Goal: Register for event/course

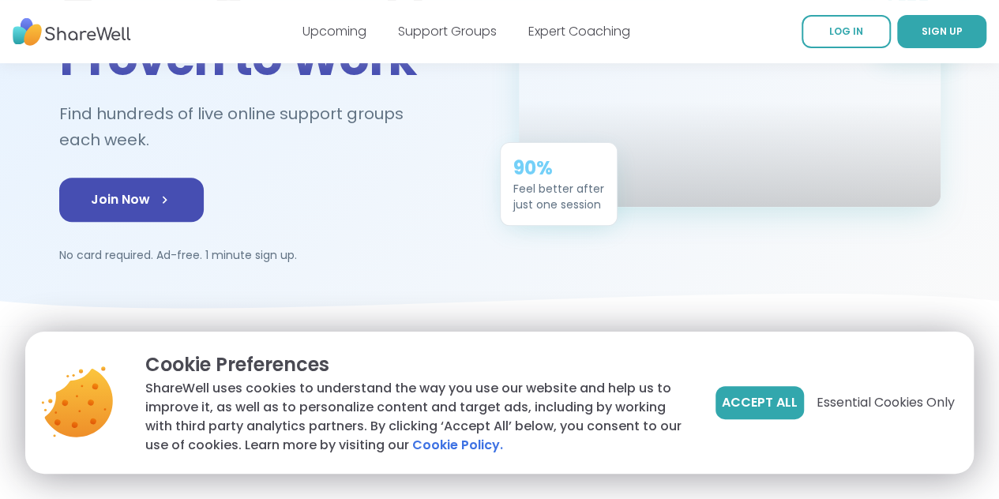
click at [745, 391] on button "Accept All" at bounding box center [759, 402] width 88 height 33
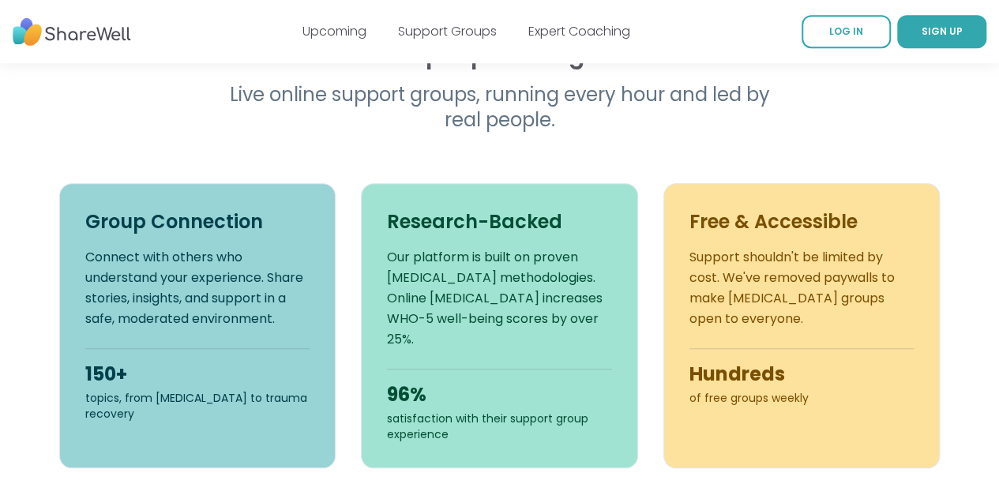
scroll to position [542, 0]
click at [829, 37] on span "LOG IN" at bounding box center [846, 30] width 34 height 13
click at [922, 30] on span "SIGN UP" at bounding box center [942, 30] width 41 height 13
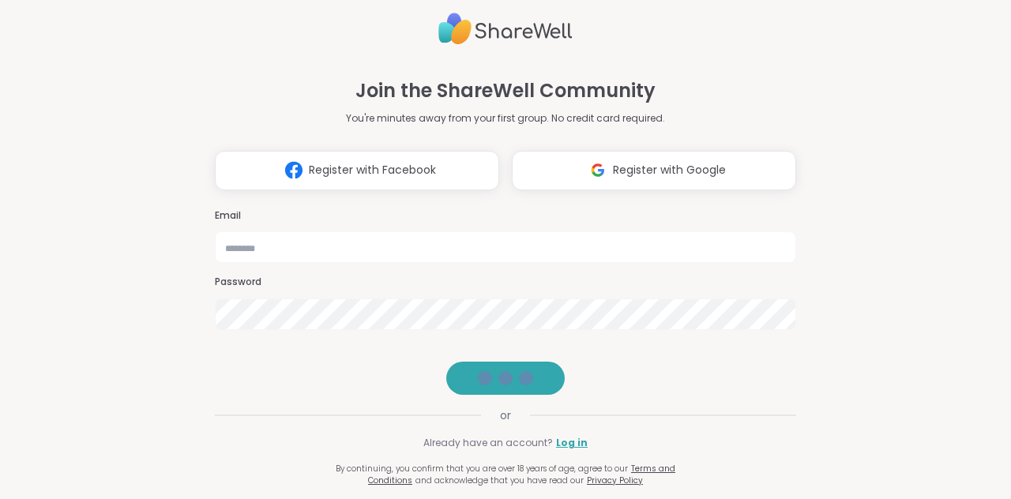
scroll to position [14, 0]
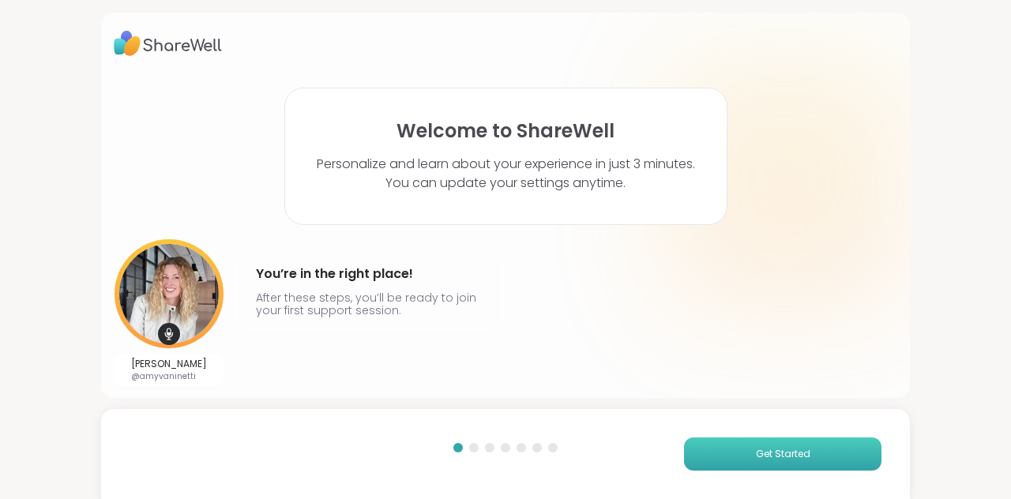
click at [775, 453] on span "Get Started" at bounding box center [783, 454] width 54 height 14
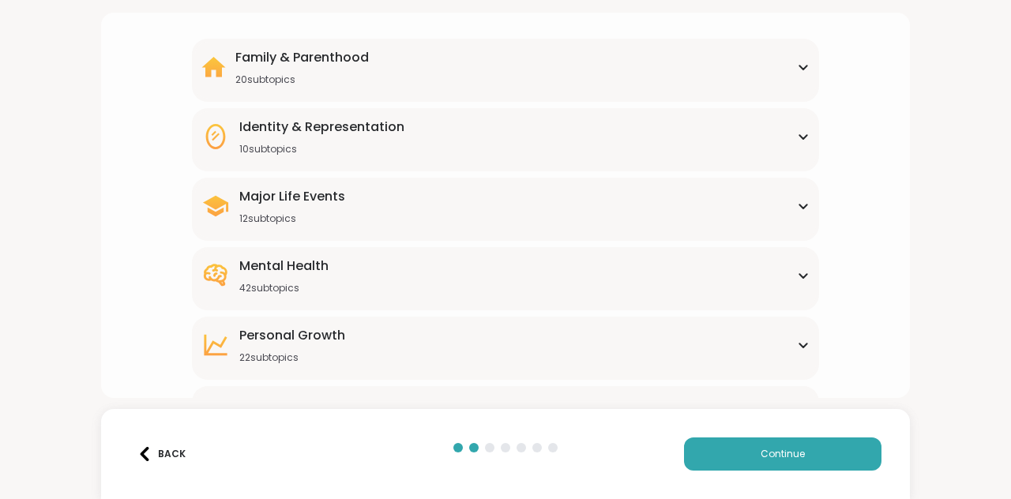
scroll to position [242, 0]
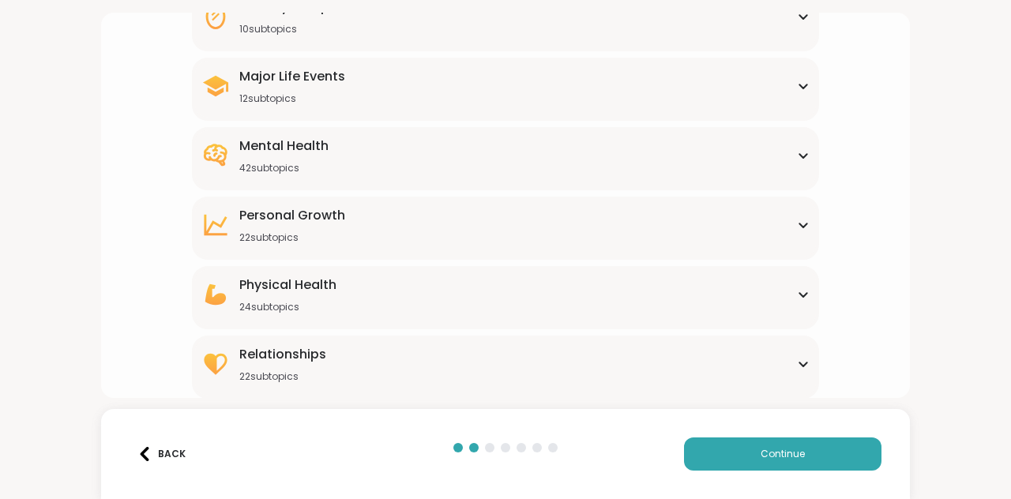
click at [734, 314] on div "Physical Health 24 subtopics Alcoholism Alzheimers Aspergers Autism Cancer Chro…" at bounding box center [505, 297] width 627 height 63
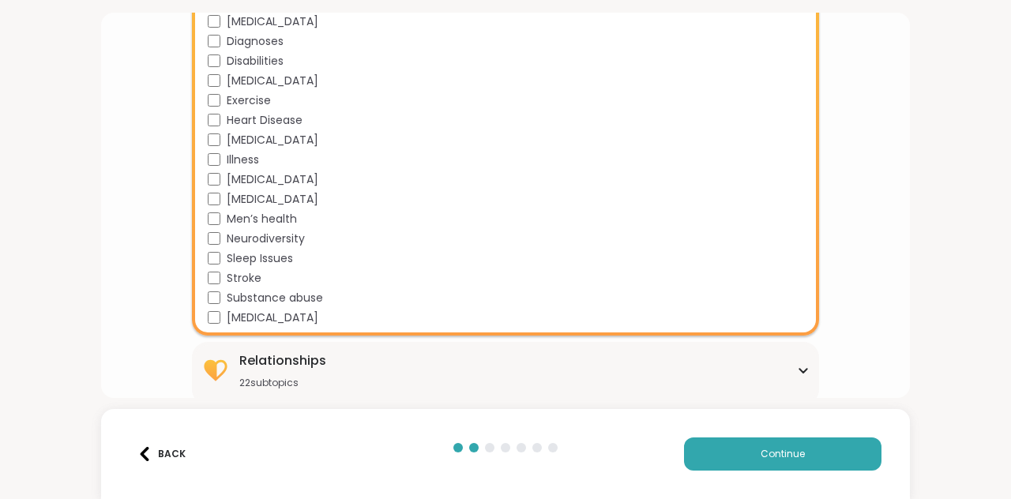
scroll to position [712, 0]
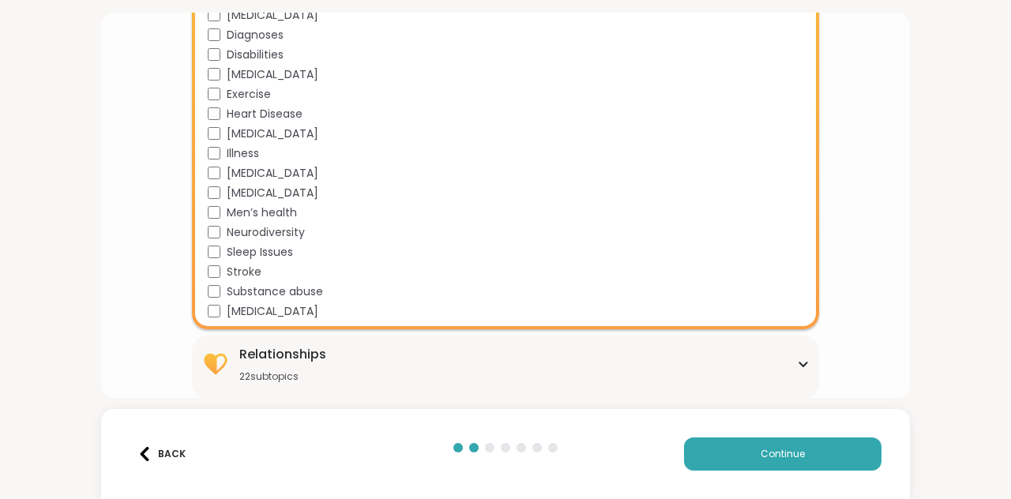
click at [247, 225] on span "Neurodiversity" at bounding box center [266, 232] width 78 height 17
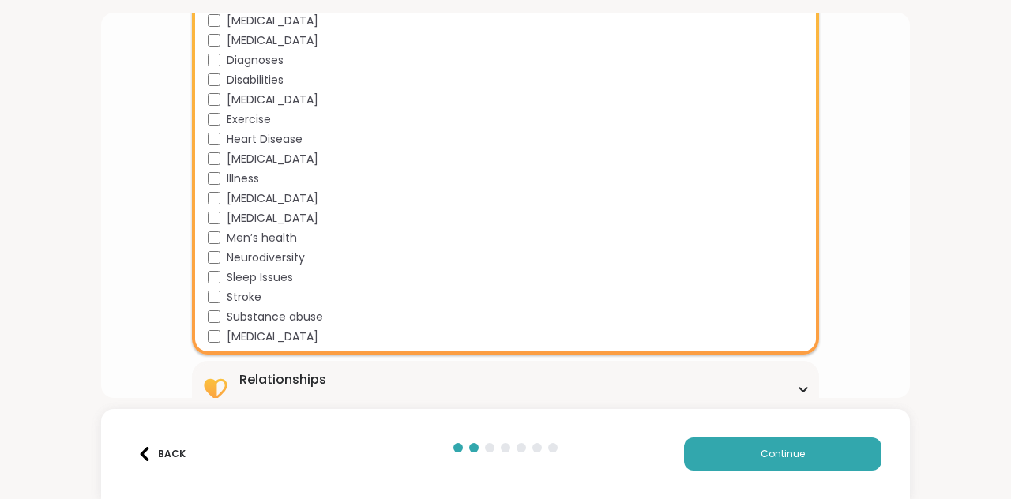
scroll to position [684, 0]
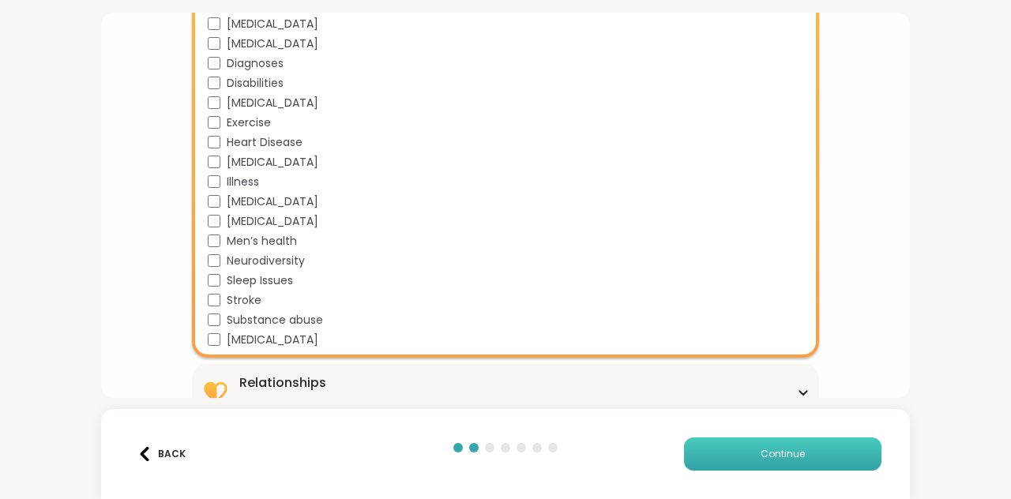
click at [782, 458] on span "Continue" at bounding box center [782, 454] width 44 height 14
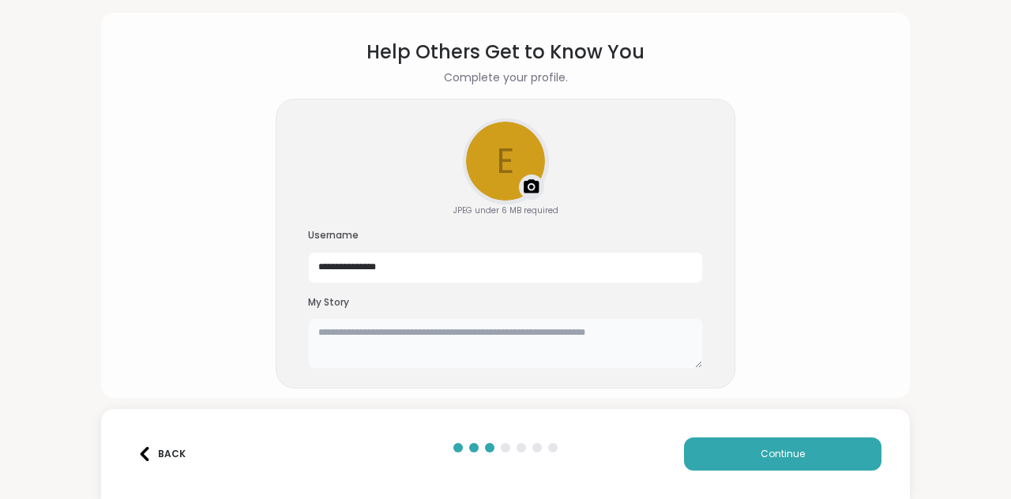
click at [639, 345] on textarea at bounding box center [505, 343] width 395 height 51
click at [775, 458] on span "Continue" at bounding box center [782, 454] width 44 height 14
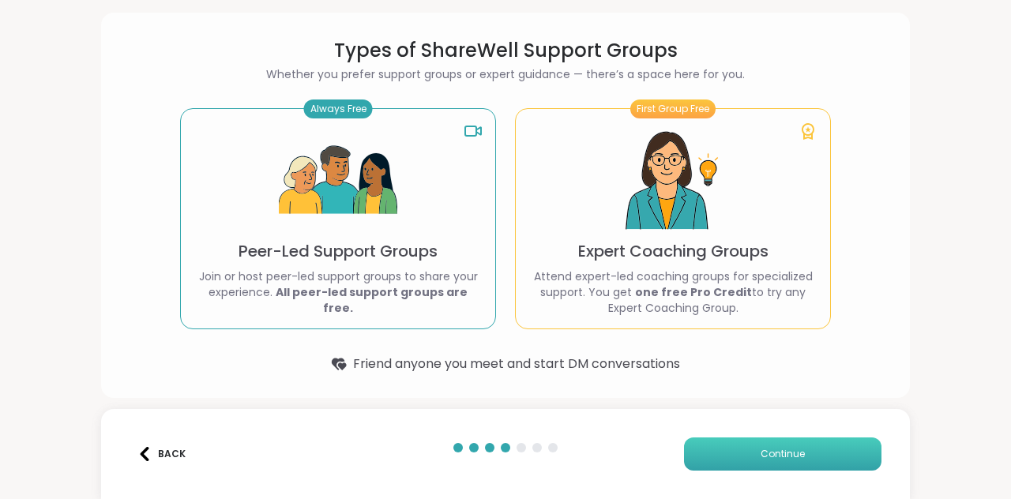
click at [775, 458] on span "Continue" at bounding box center [782, 454] width 44 height 14
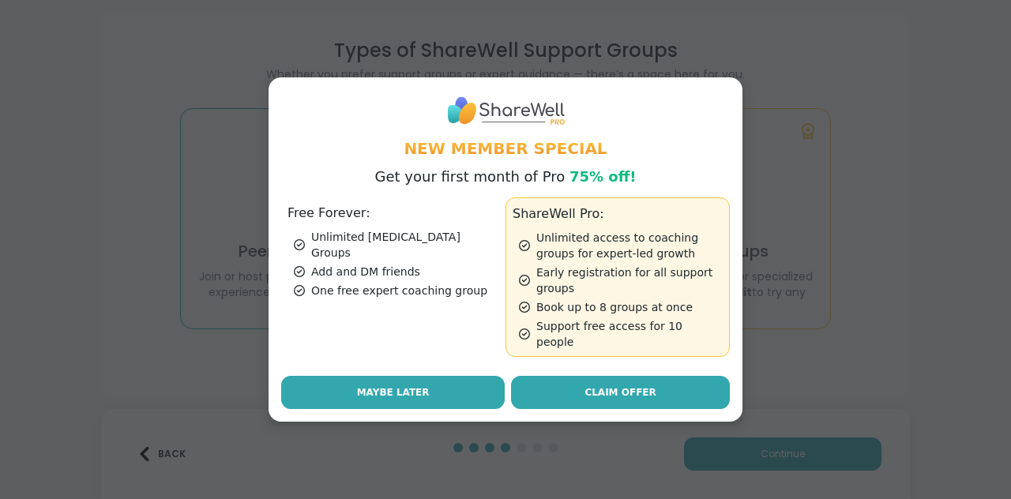
click at [442, 383] on button "Maybe Later" at bounding box center [392, 392] width 223 height 33
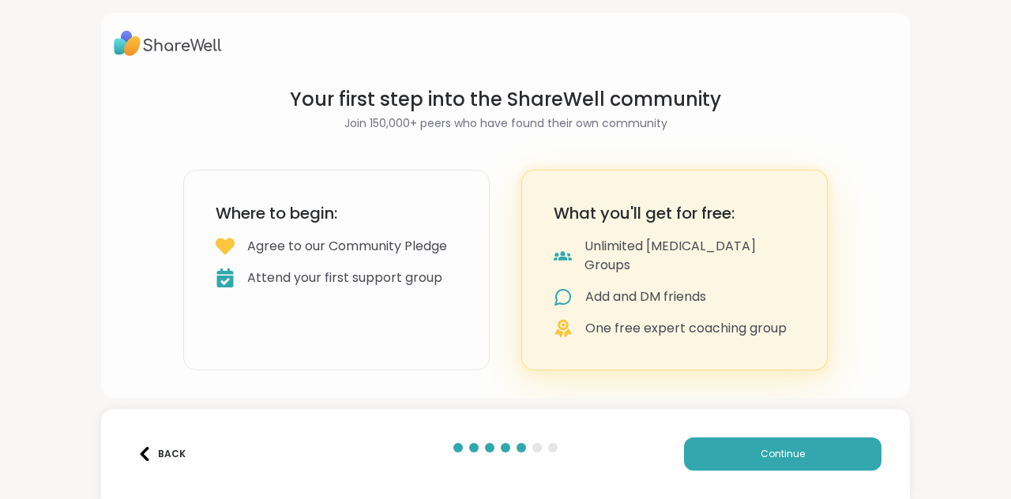
scroll to position [0, 0]
click at [738, 454] on button "Continue" at bounding box center [782, 453] width 197 height 33
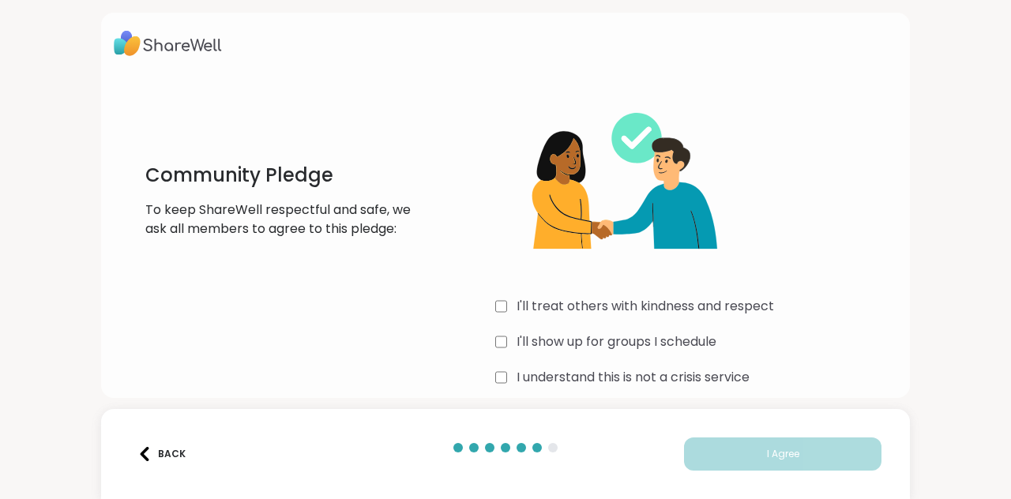
click at [504, 372] on div "I understand this is not a crisis service" at bounding box center [696, 377] width 402 height 19
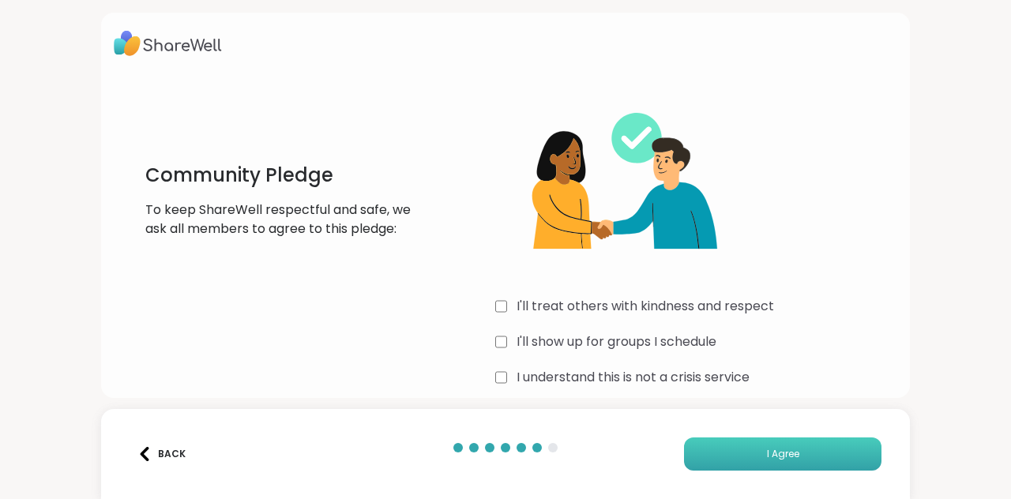
click at [785, 459] on span "I Agree" at bounding box center [783, 454] width 32 height 14
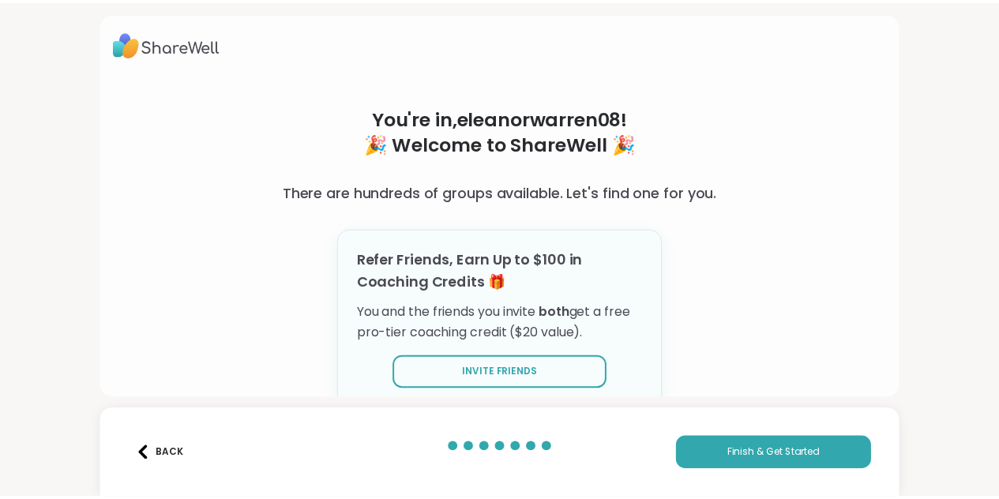
scroll to position [49, 0]
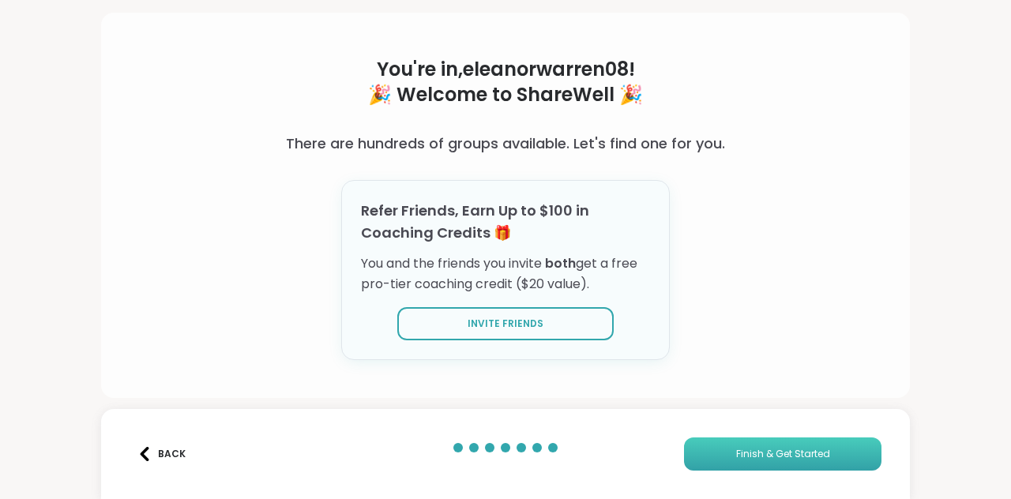
click at [742, 447] on span "Finish & Get Started" at bounding box center [783, 454] width 94 height 14
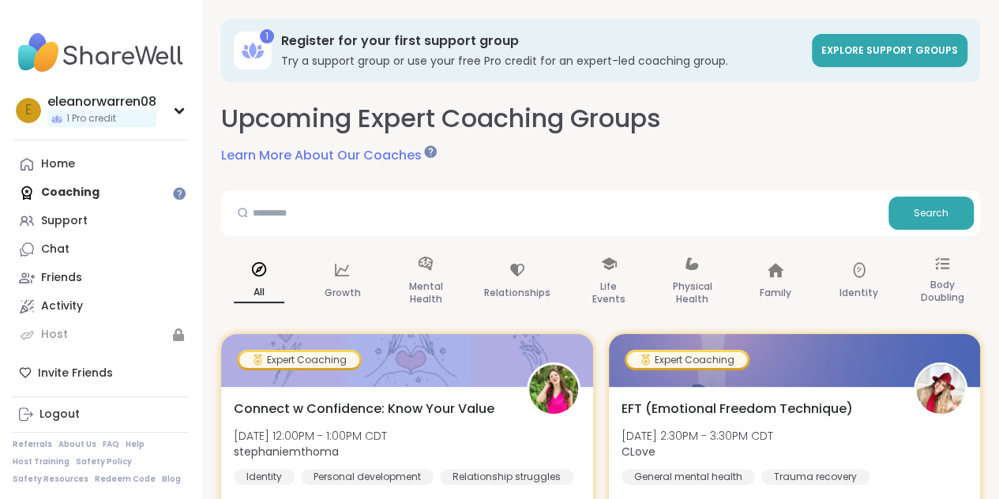
click at [651, 230] on div "Search" at bounding box center [600, 213] width 759 height 46
click at [597, 204] on input "text" at bounding box center [554, 213] width 655 height 32
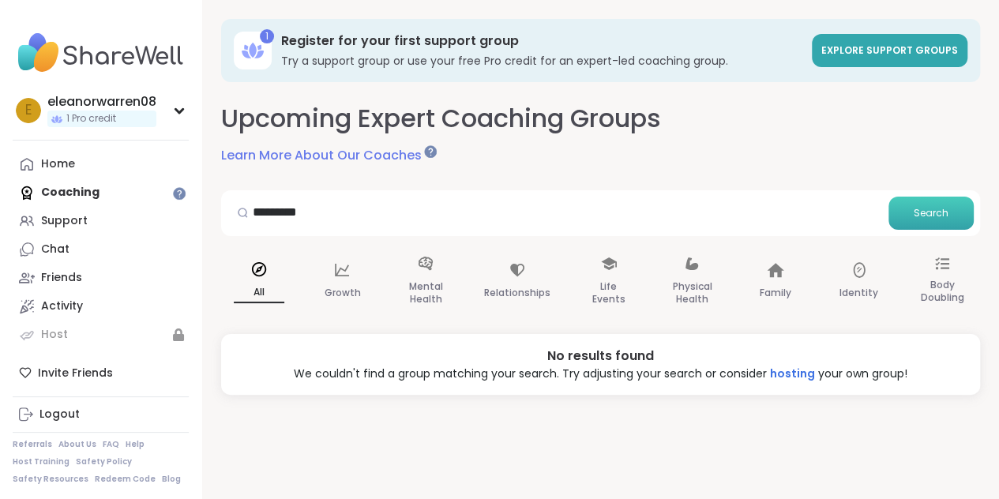
click at [932, 214] on span "Search" at bounding box center [931, 213] width 35 height 14
drag, startPoint x: 659, startPoint y: 187, endPoint x: 651, endPoint y: 207, distance: 21.3
click at [651, 207] on div "Upcoming Expert Coaching Groups Learn More About Our Coaches ******** Search Al…" at bounding box center [600, 248] width 759 height 294
click at [651, 207] on input "********" at bounding box center [554, 213] width 655 height 32
type input "********"
